Goal: Transaction & Acquisition: Purchase product/service

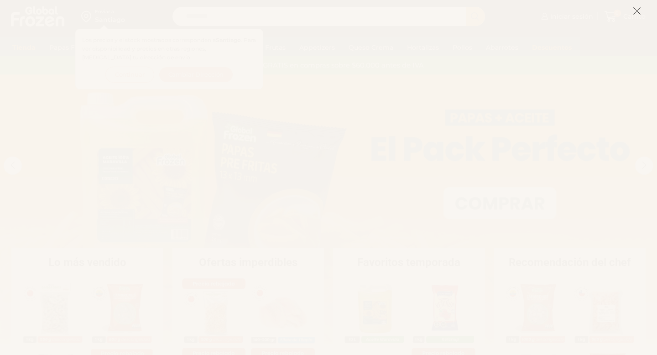
click at [640, 11] on icon at bounding box center [637, 11] width 8 height 8
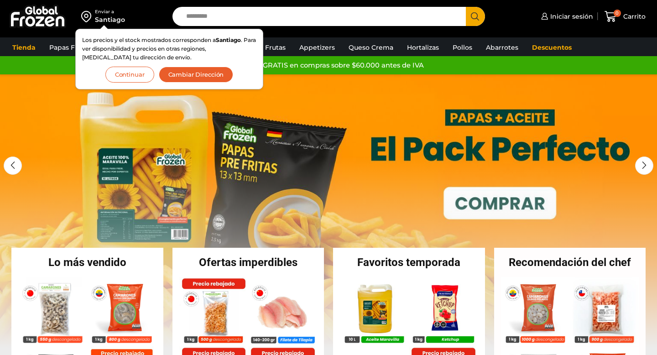
click at [134, 74] on button "Continuar" at bounding box center [129, 75] width 49 height 16
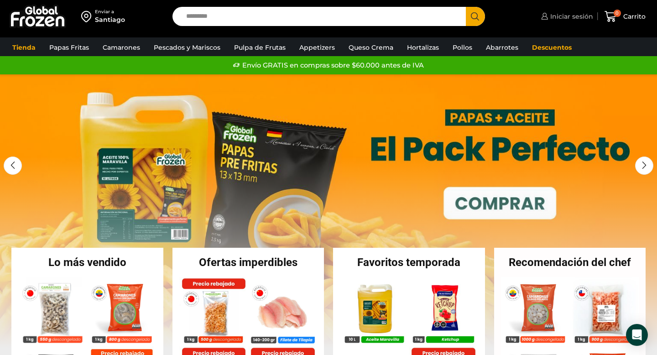
click at [574, 13] on span "Iniciar sesión" at bounding box center [570, 16] width 45 height 9
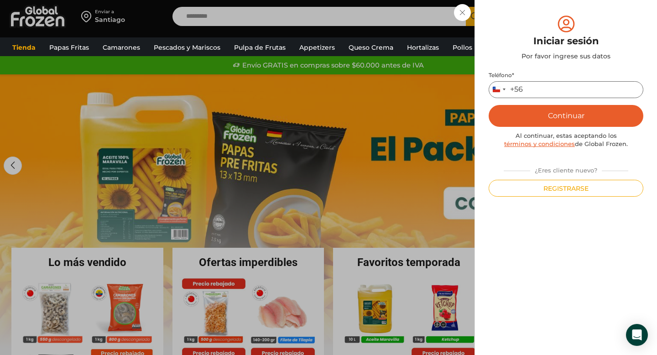
click at [526, 89] on input "Teléfono *" at bounding box center [566, 89] width 155 height 17
type input "*********"
click at [569, 110] on button "Continuar" at bounding box center [566, 116] width 155 height 22
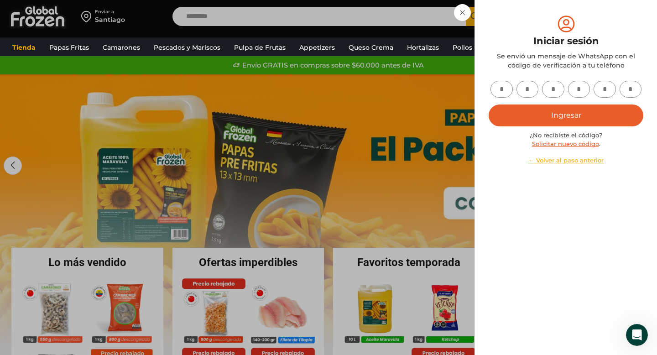
scroll to position [7, 0]
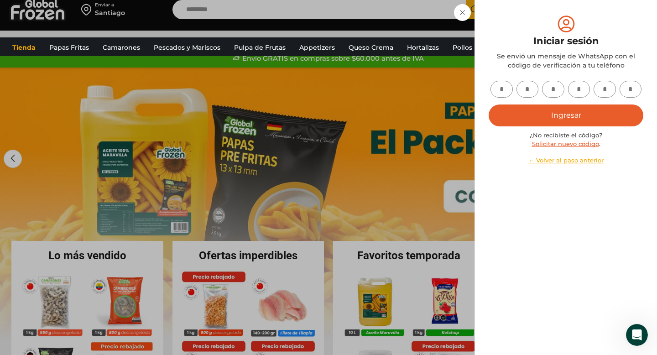
click at [504, 89] on input "text" at bounding box center [502, 89] width 22 height 17
type input "*"
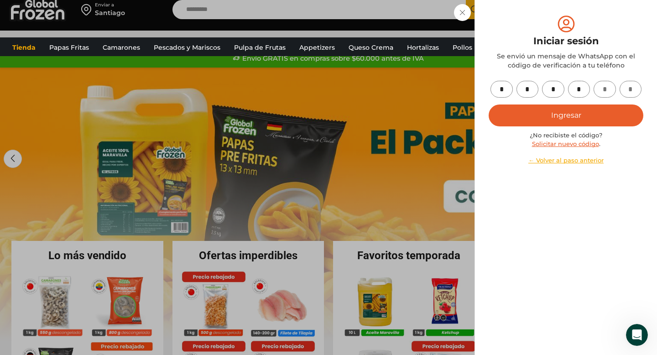
type input "*"
click at [516, 116] on button "Ingresar" at bounding box center [566, 116] width 155 height 22
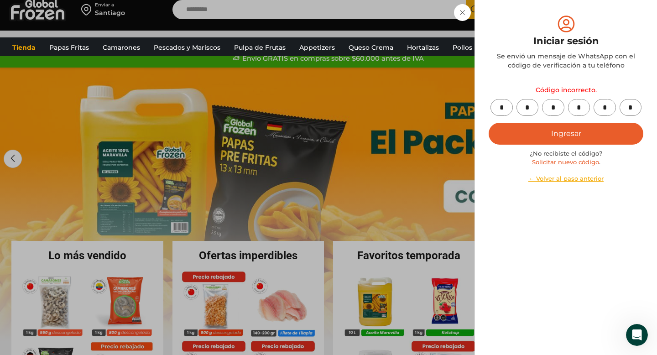
click at [562, 131] on button "Ingresar" at bounding box center [566, 134] width 155 height 22
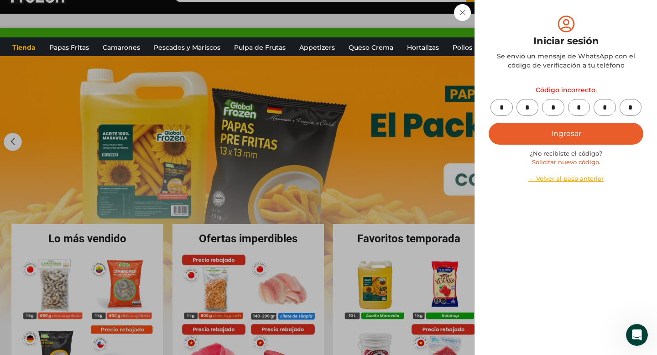
scroll to position [22, 0]
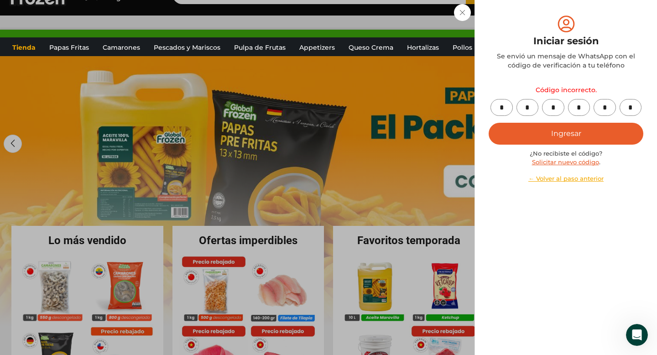
click at [560, 103] on input "*" at bounding box center [553, 107] width 22 height 17
click at [506, 105] on input "*" at bounding box center [502, 107] width 22 height 17
click at [630, 110] on input "*" at bounding box center [631, 107] width 22 height 17
click at [502, 110] on input "text" at bounding box center [502, 107] width 22 height 17
type input "*"
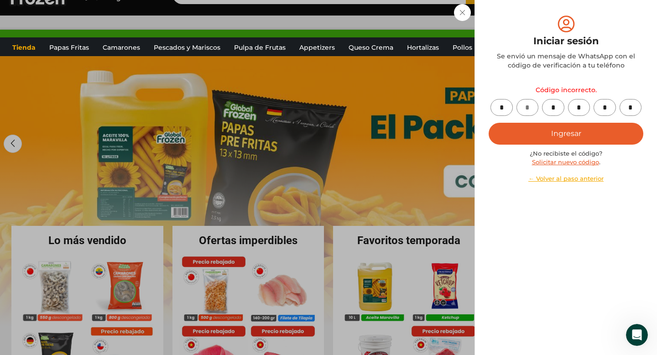
type input "*"
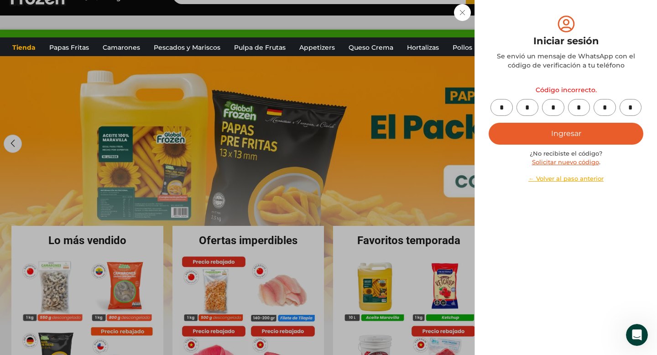
click at [528, 136] on button "Ingresar" at bounding box center [566, 134] width 155 height 22
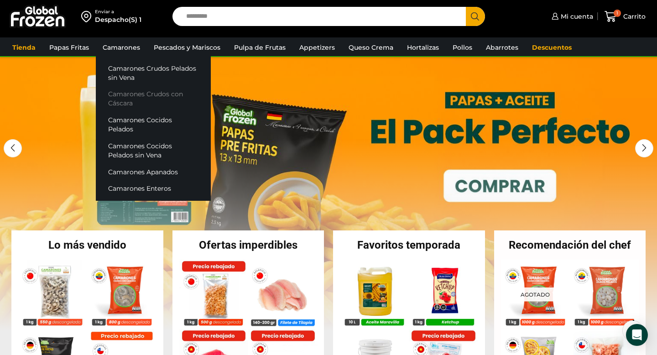
click at [142, 99] on link "Camarones Crudos con Cáscara" at bounding box center [153, 99] width 115 height 26
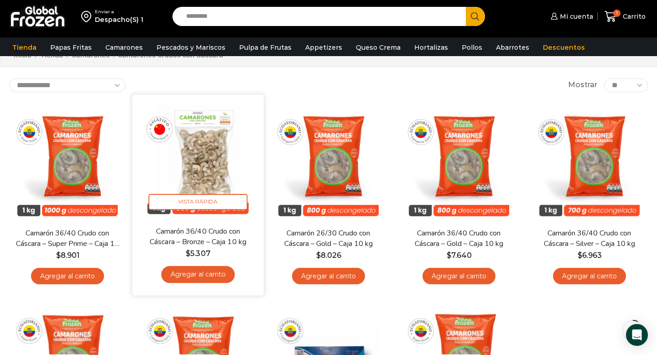
scroll to position [34, 0]
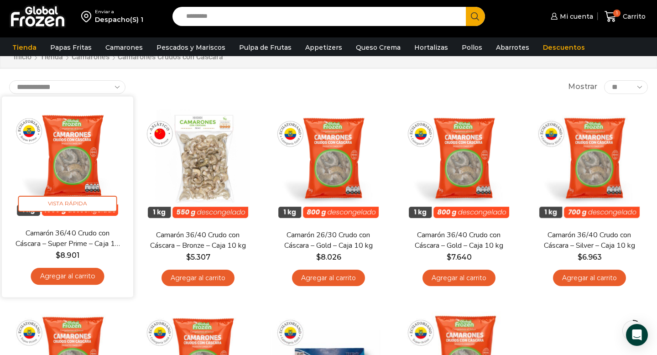
click at [80, 273] on link "Agregar al carrito" at bounding box center [67, 276] width 73 height 17
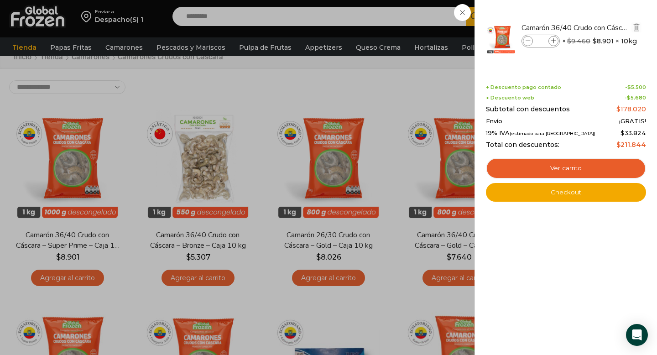
click at [529, 42] on icon at bounding box center [528, 41] width 5 height 5
type input "*"
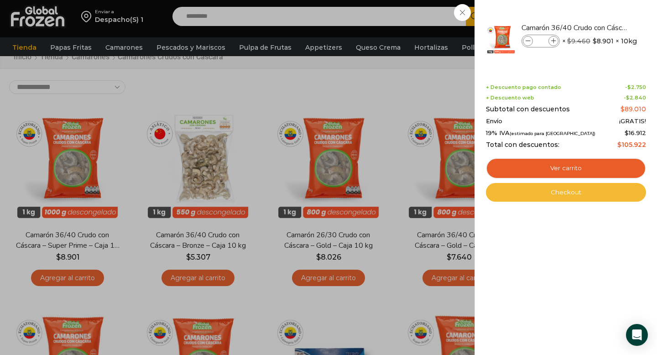
click at [571, 192] on link "Checkout" at bounding box center [566, 192] width 160 height 19
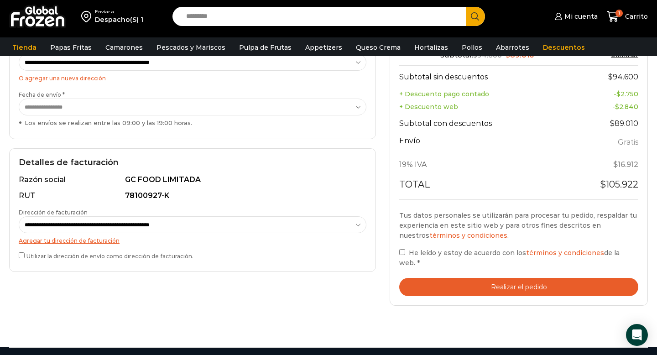
scroll to position [170, 0]
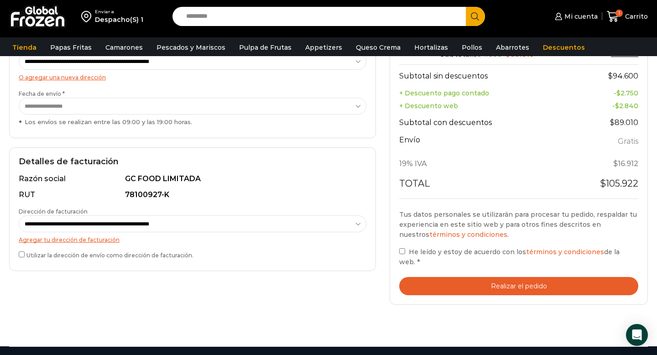
click at [101, 252] on label "Utilizar la dirección de envío como dirección de facturación." at bounding box center [193, 255] width 348 height 10
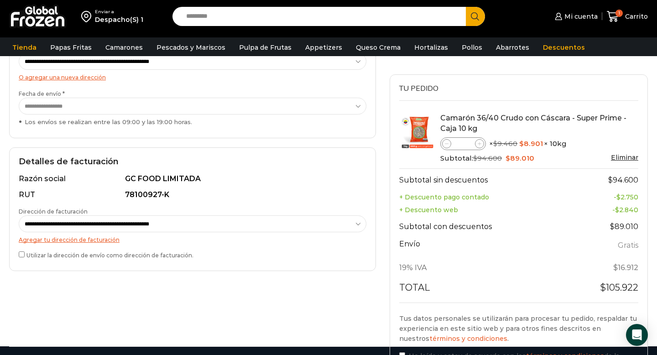
scroll to position [0, 0]
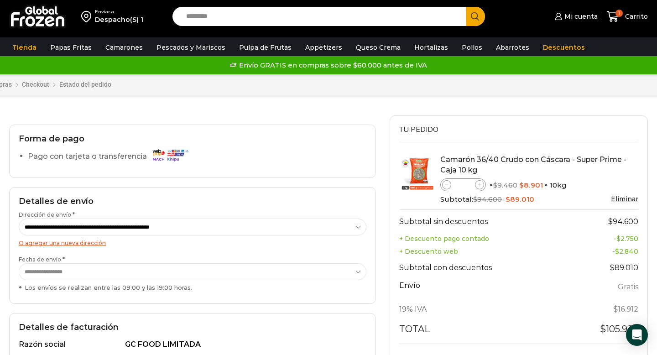
click at [199, 147] on div "Forma de pago Pago con tarjeta o transferencia" at bounding box center [192, 151] width 367 height 53
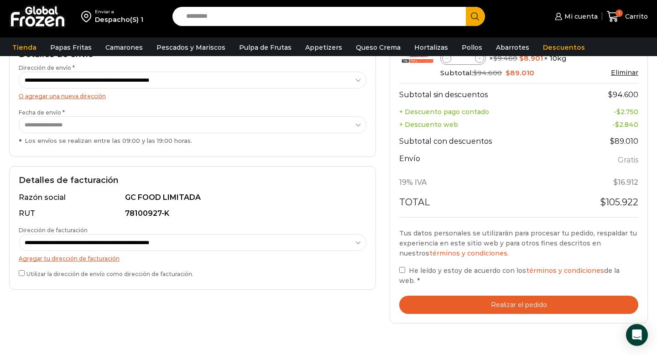
scroll to position [208, 0]
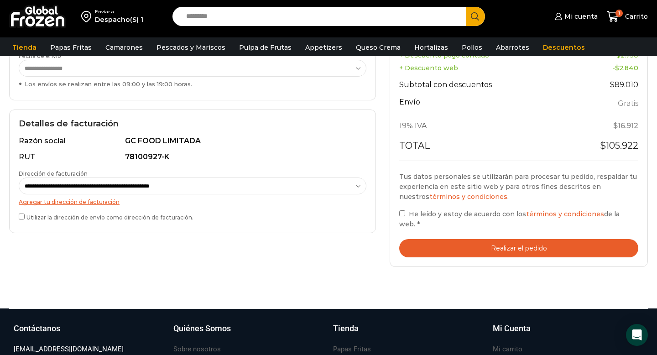
click at [409, 224] on span "He leído y estoy de acuerdo con los términos y condiciones de la web." at bounding box center [509, 219] width 220 height 18
click at [442, 248] on button "Realizar el pedido" at bounding box center [518, 248] width 239 height 19
